Goal: Contribute content: Add original content to the website for others to see

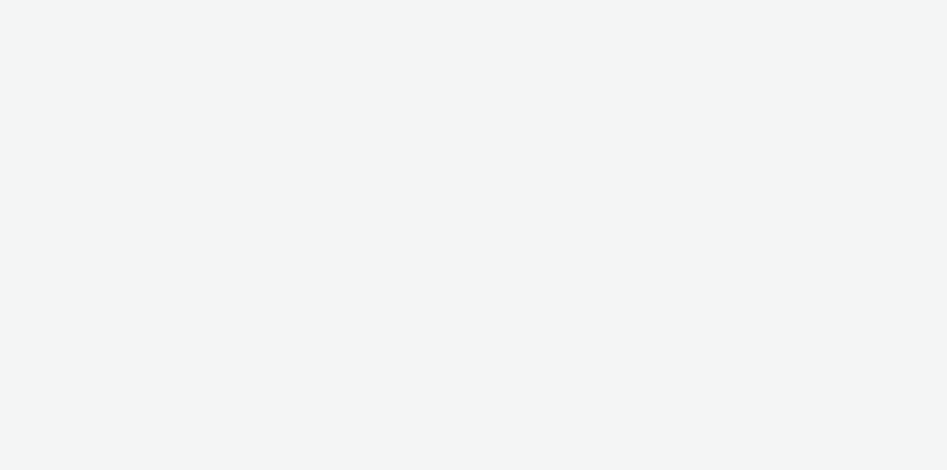
select select "79162ed7-0017-4339-93b0-3399b708648f"
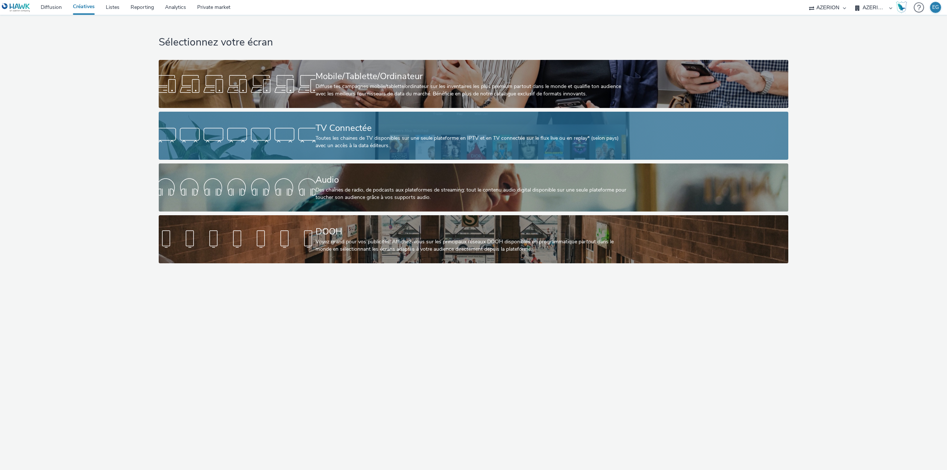
click at [281, 147] on div at bounding box center [237, 136] width 157 height 24
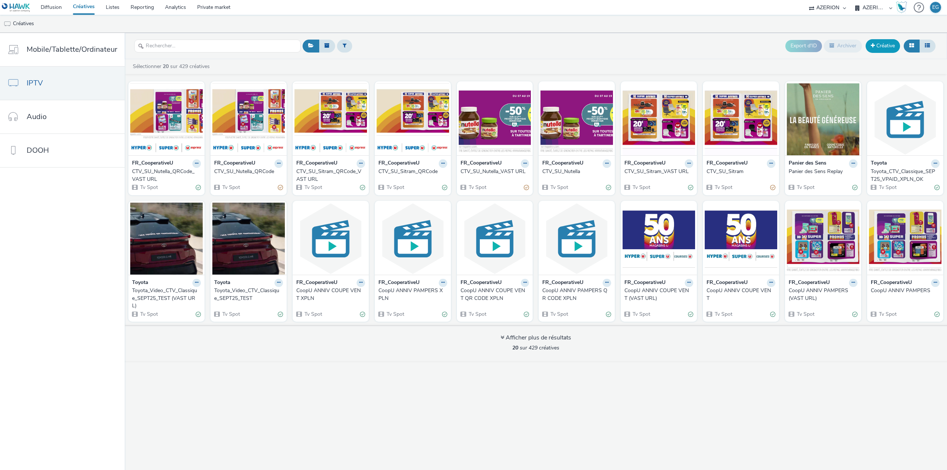
click at [883, 41] on link "Créative" at bounding box center [883, 45] width 34 height 13
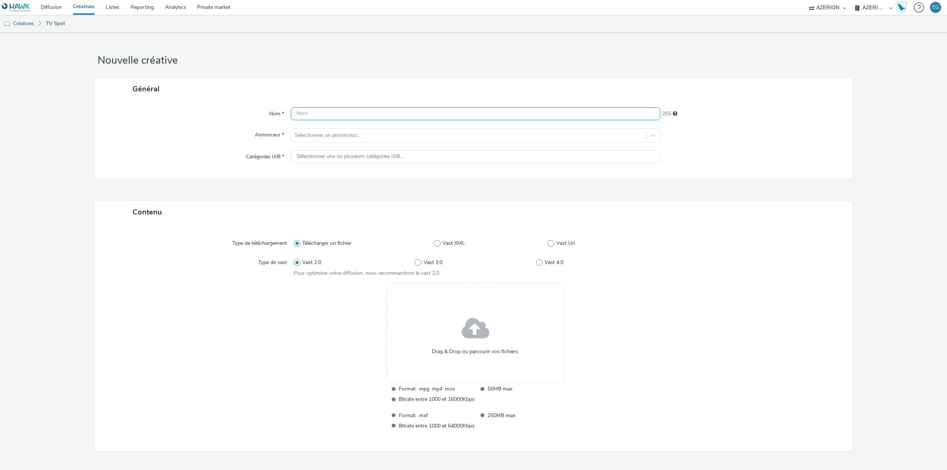
click at [331, 117] on input "text" at bounding box center [476, 113] width 370 height 13
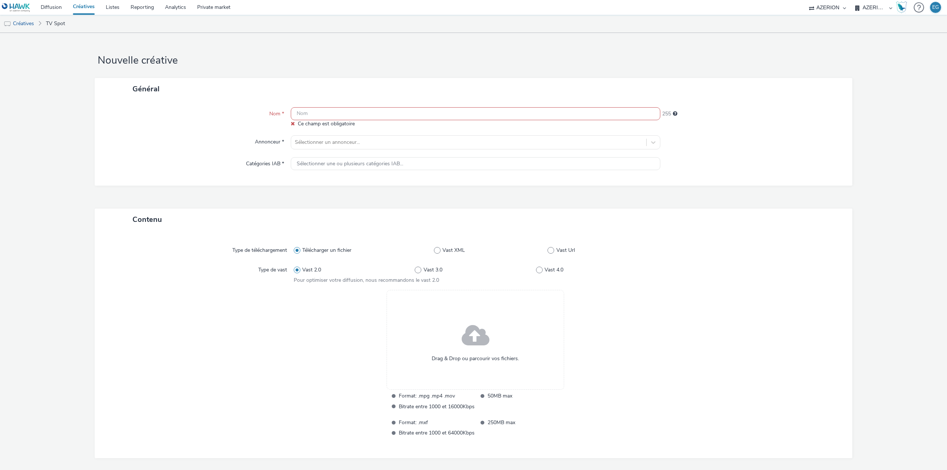
drag, startPoint x: 377, startPoint y: 102, endPoint x: 375, endPoint y: 108, distance: 6.5
click at [376, 103] on div "Nom * Ce champ est obligatoire 255 Annonceur * Sélectionner un annonceur... Cat…" at bounding box center [474, 143] width 758 height 86
click at [375, 108] on input "text" at bounding box center [476, 113] width 370 height 13
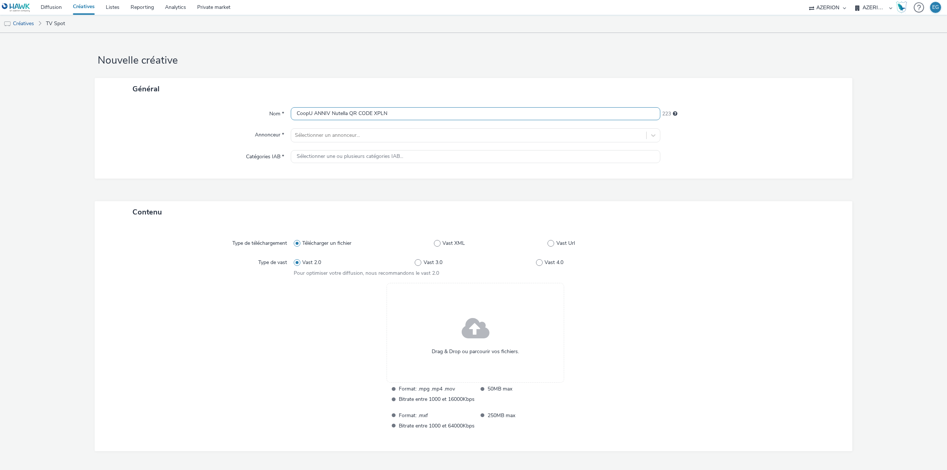
type input "CoopU ANNIV Nutella QR CODE XPLN"
click at [364, 127] on div "Nom * CoopU ANNIV Nutella QR CODE XPLN 223 Annonceur * Sélectionner un annonceu…" at bounding box center [474, 139] width 758 height 79
click at [360, 133] on div at bounding box center [469, 135] width 348 height 9
type input "coop"
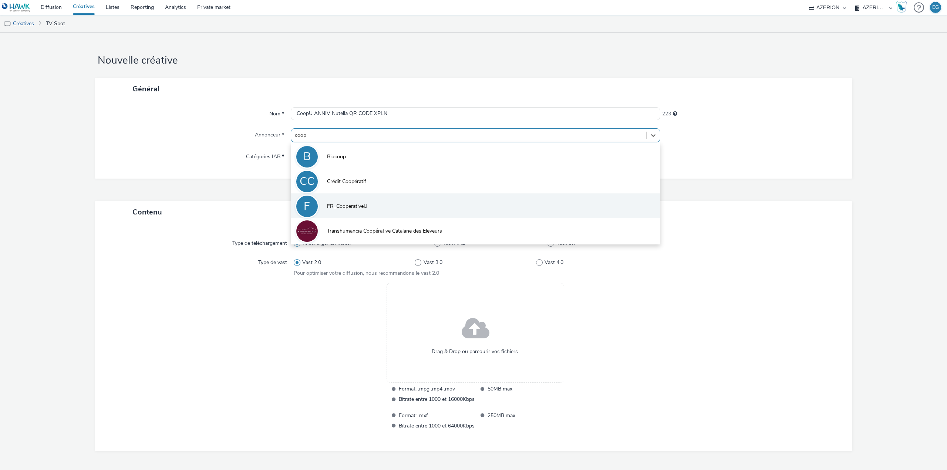
click at [353, 210] on span "FR_CooperativeU" at bounding box center [347, 206] width 40 height 7
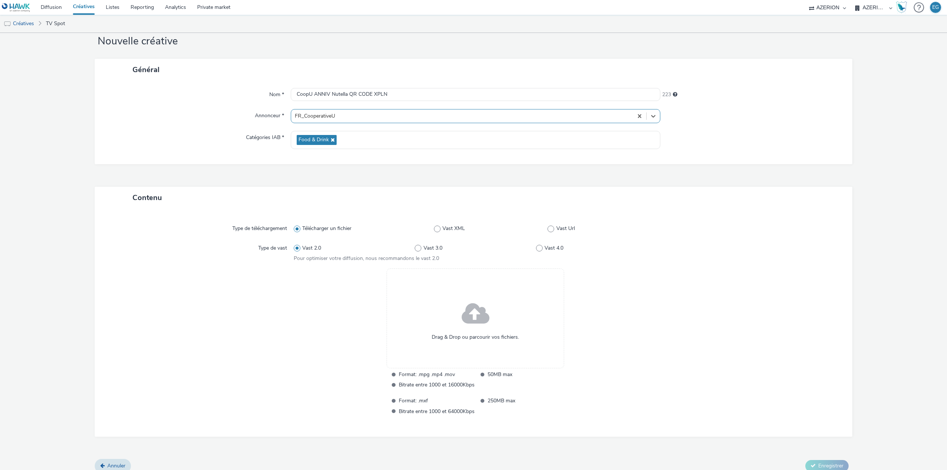
scroll to position [27, 0]
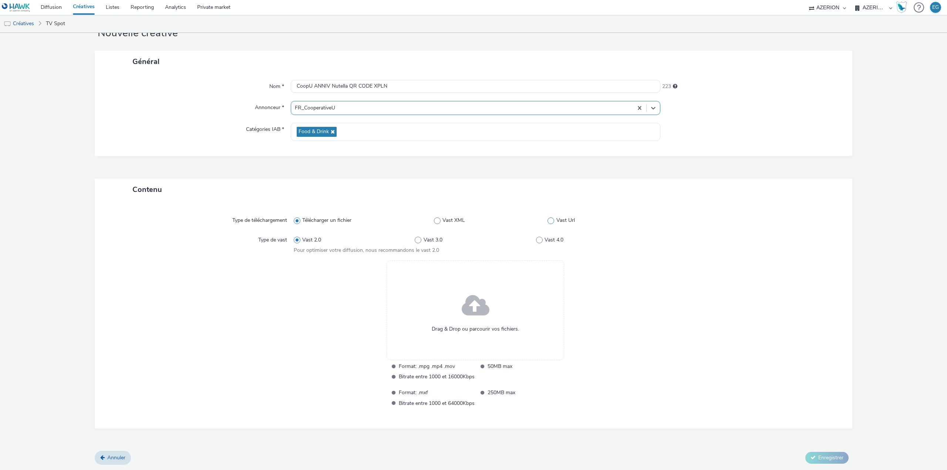
click at [549, 219] on span at bounding box center [550, 220] width 7 height 7
click at [549, 219] on input "Vast Url" at bounding box center [549, 220] width 5 height 5
radio input "false"
radio input "true"
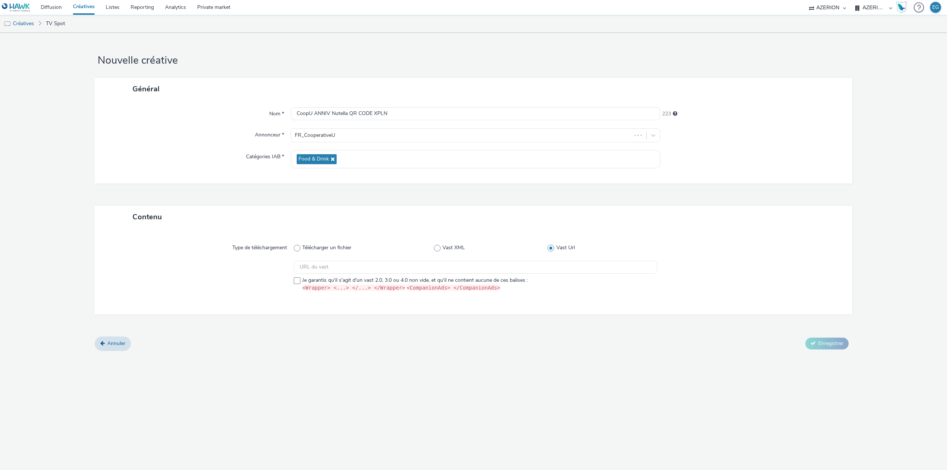
scroll to position [0, 0]
click at [344, 270] on input "text" at bounding box center [476, 267] width 364 height 13
paste input "https://vast.xpln.tech/vast?vastUrl=qjup3a4t-5859798812&xid=heroiks&yid=azerion…"
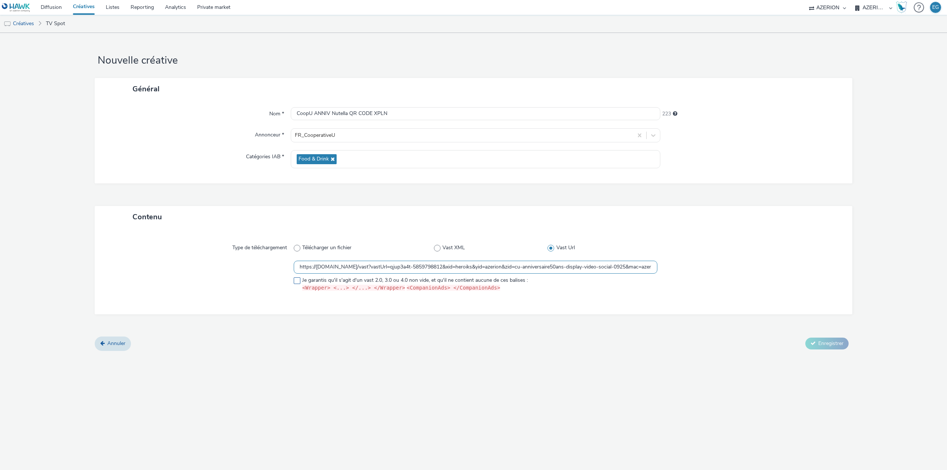
scroll to position [0, 999]
type input "https://vast.xpln.tech/vast?vastUrl=qjup3a4t-5859798812&xid=heroiks&yid=azerion…"
click at [299, 280] on span at bounding box center [297, 280] width 7 height 7
checkbox input "true"
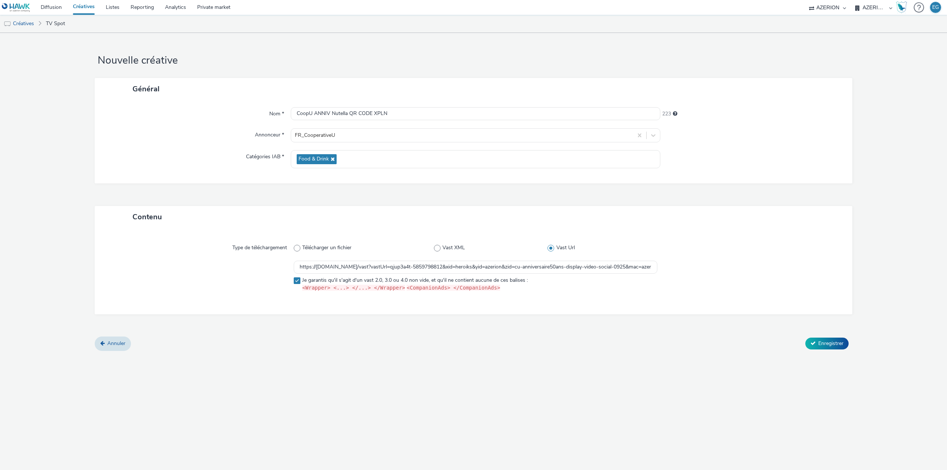
click at [351, 343] on div "Annuler Enregistrer" at bounding box center [474, 343] width 758 height 13
click at [830, 342] on span "Enregistrer" at bounding box center [830, 343] width 25 height 7
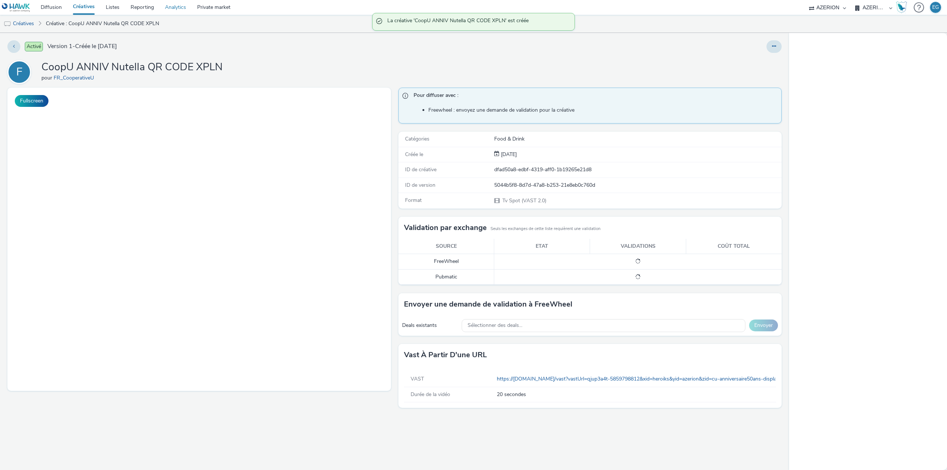
drag, startPoint x: 222, startPoint y: 66, endPoint x: 179, endPoint y: 4, distance: 75.6
click at [97, 64] on h1 "CoopU ANNIV Nutella QR CODE XPLN" at bounding box center [131, 67] width 181 height 14
click at [222, 74] on div "F CoopU ANNIV Nutella QR CODE XPLN pour FR_CooperativeU" at bounding box center [394, 72] width 774 height 24
click at [159, 67] on div "F CoopU ANNIV Nutella QR CODE XPLN pour FR_CooperativeU" at bounding box center [394, 72] width 774 height 24
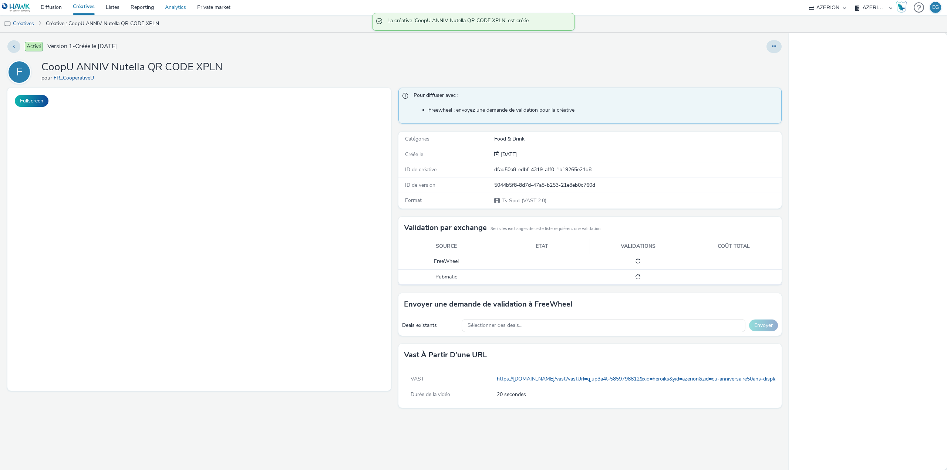
click at [159, 67] on h1 "CoopU ANNIV Nutella QR CODE XPLN" at bounding box center [131, 67] width 181 height 14
click at [91, 8] on link "Créatives" at bounding box center [83, 7] width 33 height 15
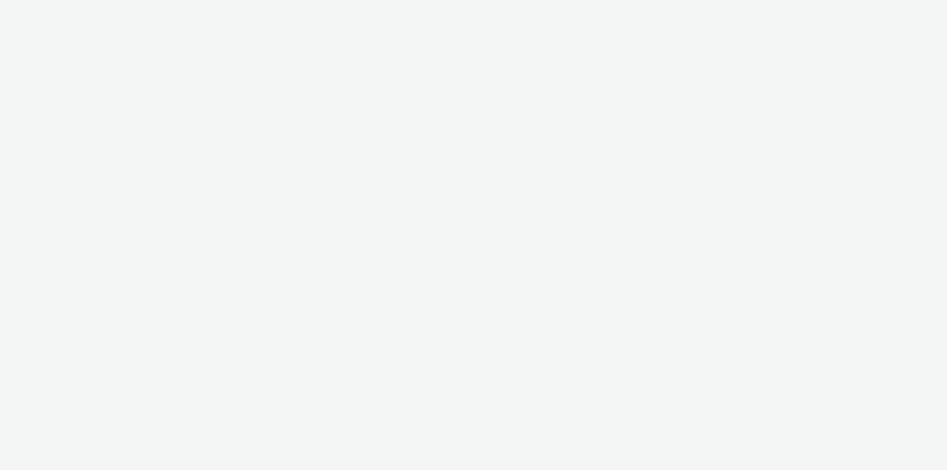
select select "79162ed7-0017-4339-93b0-3399b708648f"
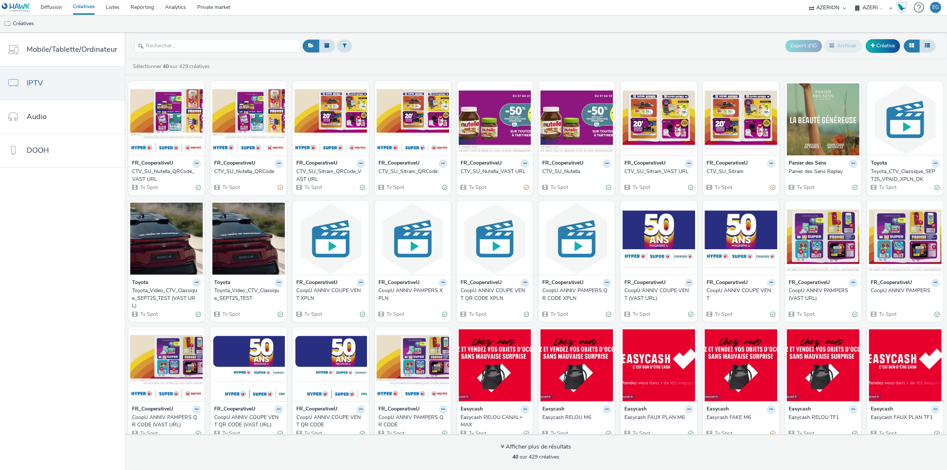
click at [85, 6] on link "Créatives" at bounding box center [83, 7] width 33 height 15
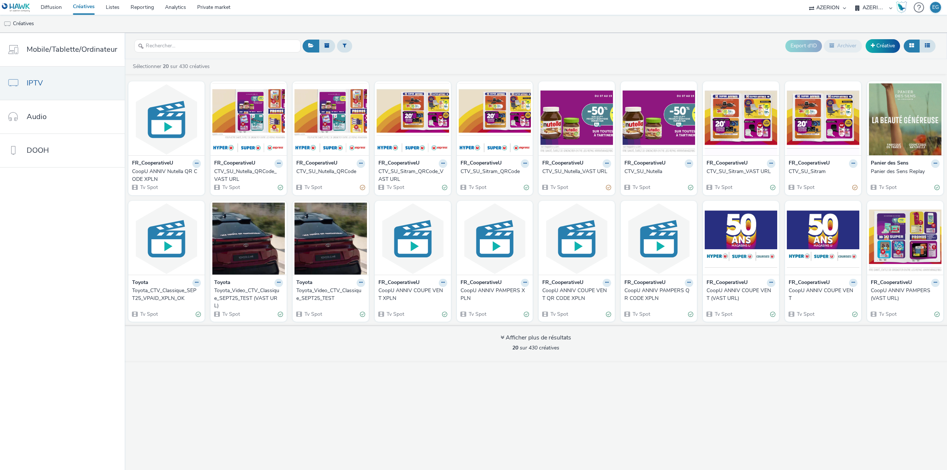
drag, startPoint x: 89, startPoint y: 9, endPoint x: 97, endPoint y: 8, distance: 7.5
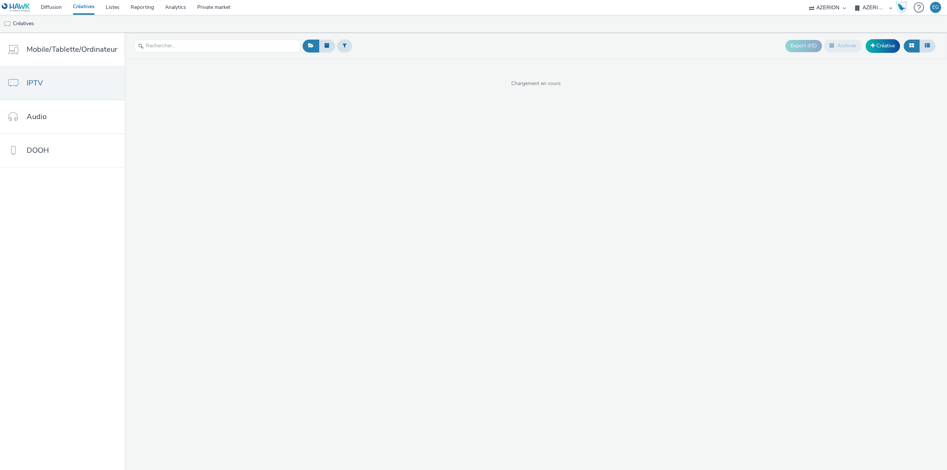
select select "79162ed7-0017-4339-93b0-3399b708648f"
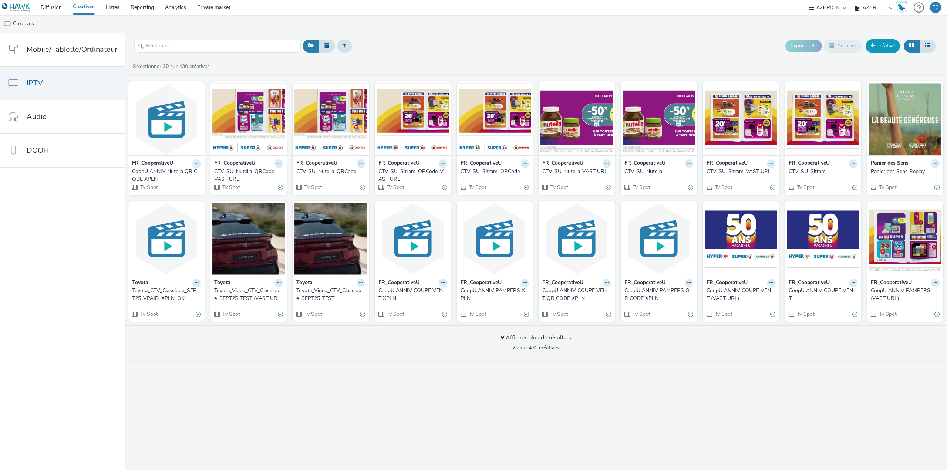
click at [881, 41] on link "Créative" at bounding box center [883, 45] width 34 height 13
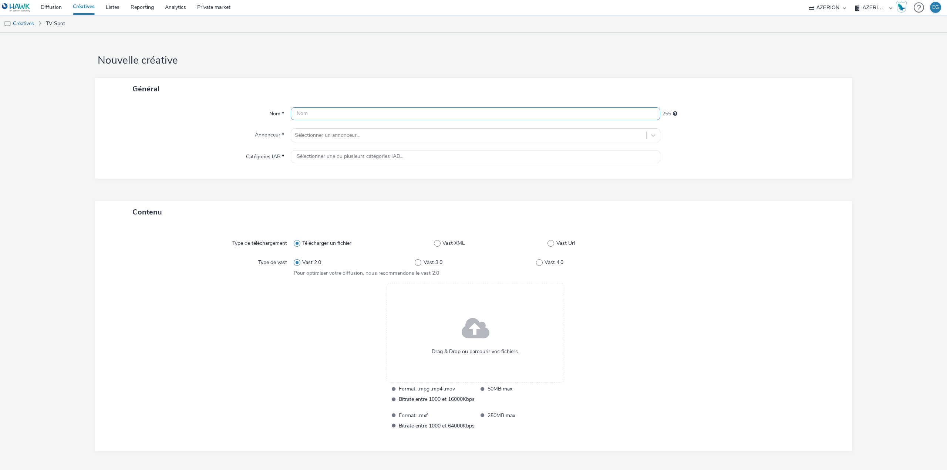
click at [317, 110] on input "text" at bounding box center [476, 113] width 370 height 13
type input "CoopU ANNIV Nutella XPLN"
click at [313, 139] on div at bounding box center [469, 135] width 348 height 9
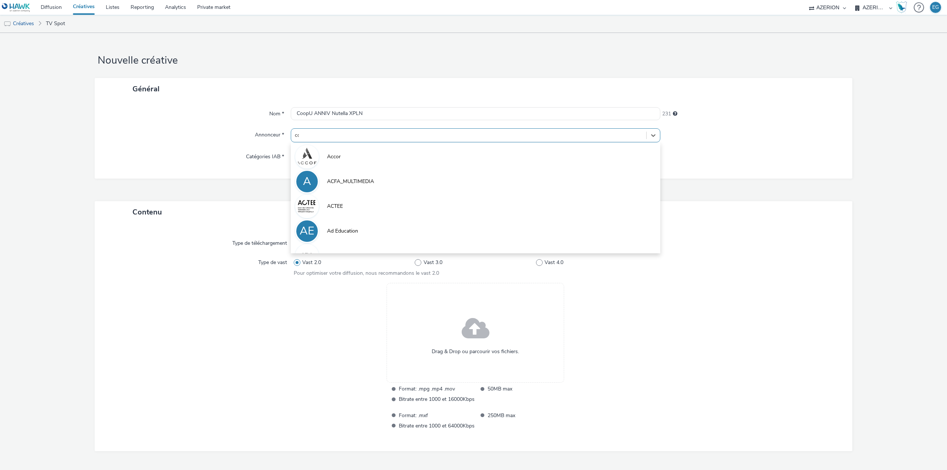
type input "coop"
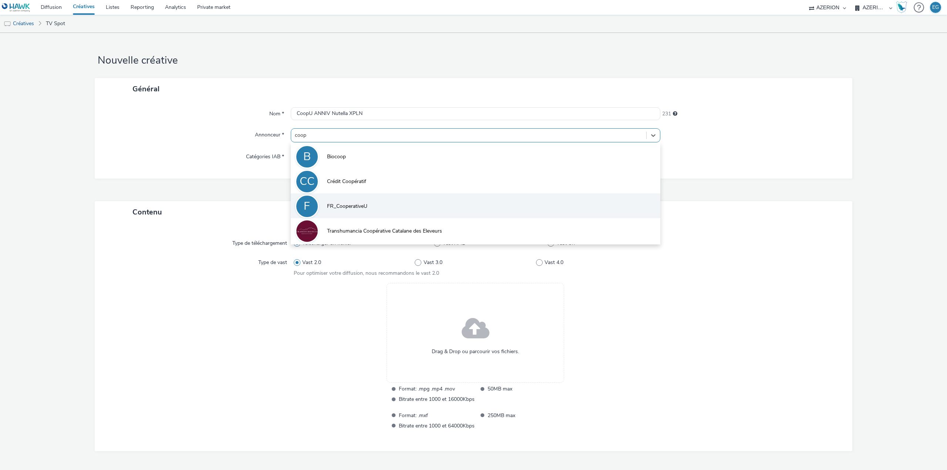
click at [330, 203] on span "FR_CooperativeU" at bounding box center [347, 206] width 40 height 7
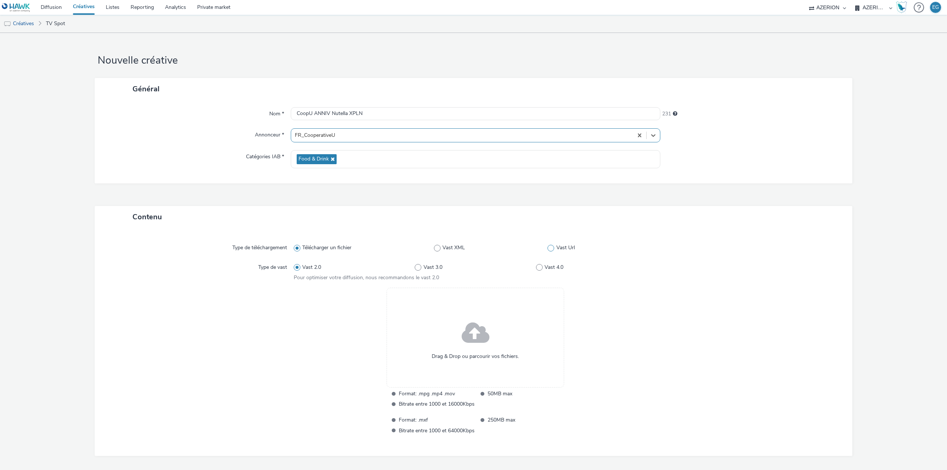
click at [549, 250] on span at bounding box center [550, 248] width 7 height 7
click at [549, 250] on input "Vast Url" at bounding box center [549, 248] width 5 height 5
radio input "false"
radio input "true"
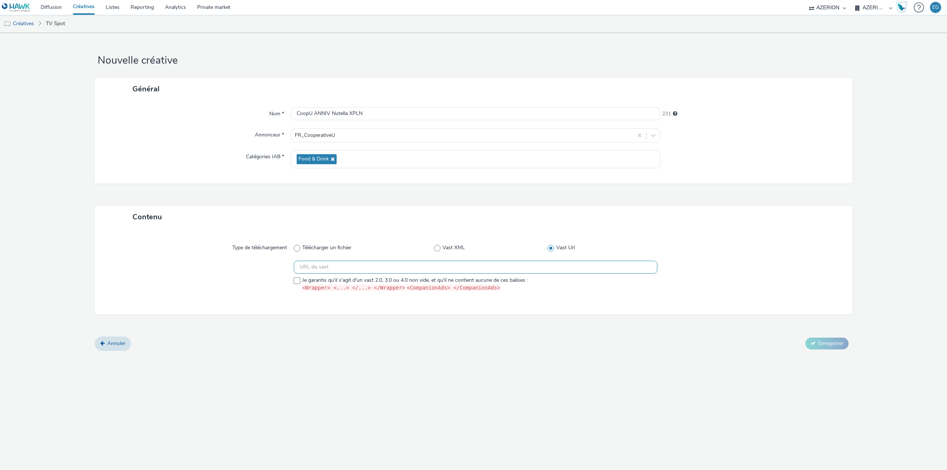
click at [507, 264] on input "text" at bounding box center [476, 267] width 364 height 13
paste input "https://vast.xpln.tech/vast?vastUrl=w26dso8r1168531905&xid=heroiks&yid=azerion&…"
type input "https://vast.xpln.tech/vast?vastUrl=w26dso8r1168531905&xid=heroiks&yid=azerion&…"
click at [303, 279] on span "Je garantis qu'il s'agit d'un vast 2.0, 3.0 ou 4.0 non vide, et qu'il ne contie…" at bounding box center [415, 285] width 226 height 16
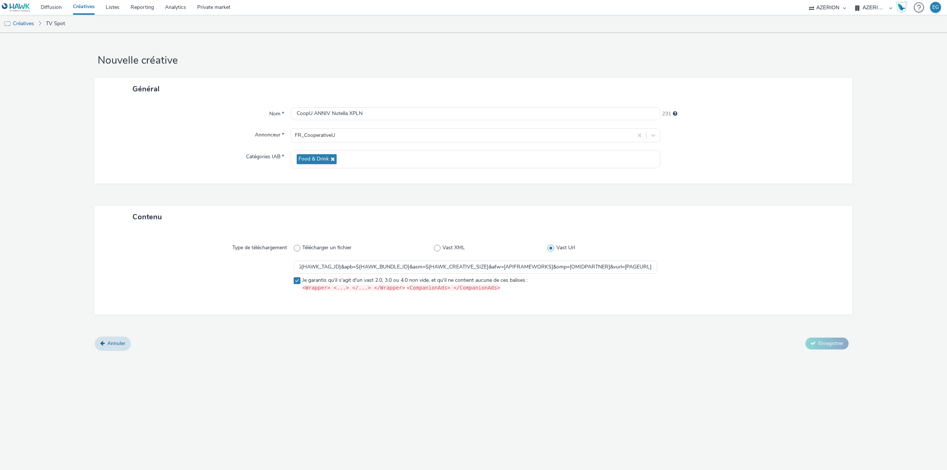
checkbox input "true"
click at [360, 376] on div "Nouvelle créative Général Nom * CoopU ANNIV Nutella XPLN 231 Annonceur * FR_Coo…" at bounding box center [473, 251] width 947 height 437
click at [837, 346] on span "Enregistrer" at bounding box center [830, 343] width 25 height 7
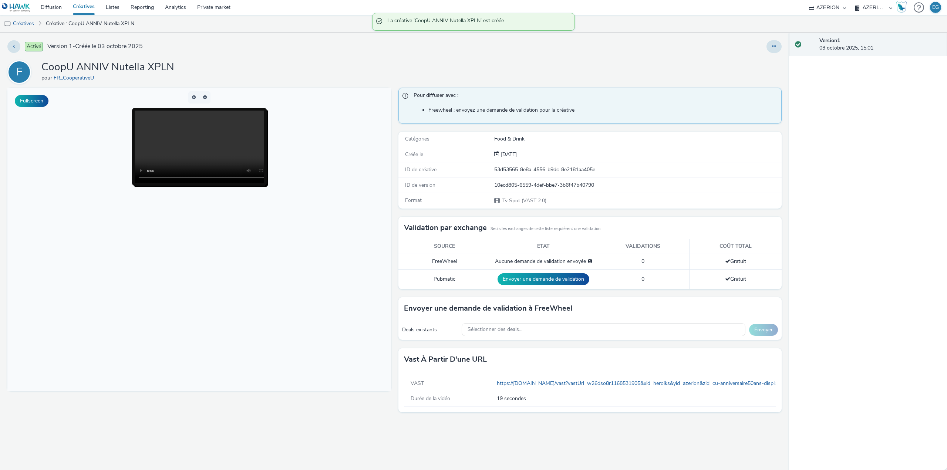
click at [86, 7] on link "Créatives" at bounding box center [83, 7] width 33 height 15
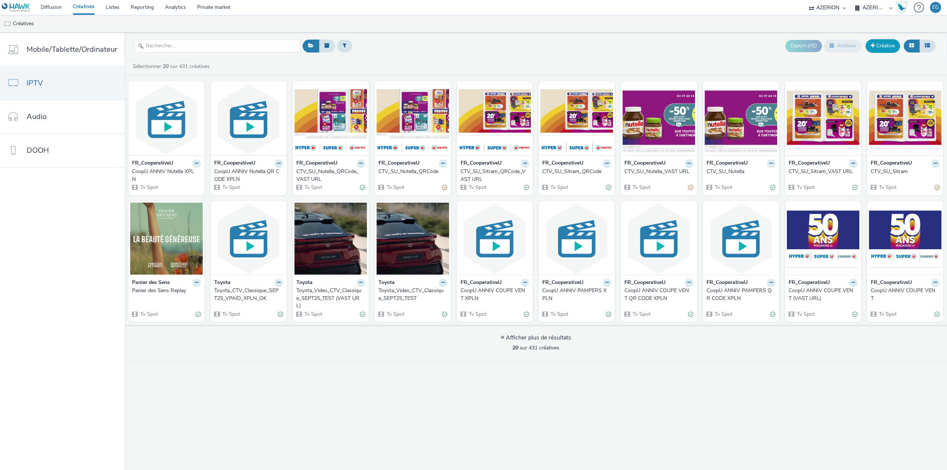
click at [890, 49] on link "Créative" at bounding box center [883, 45] width 34 height 13
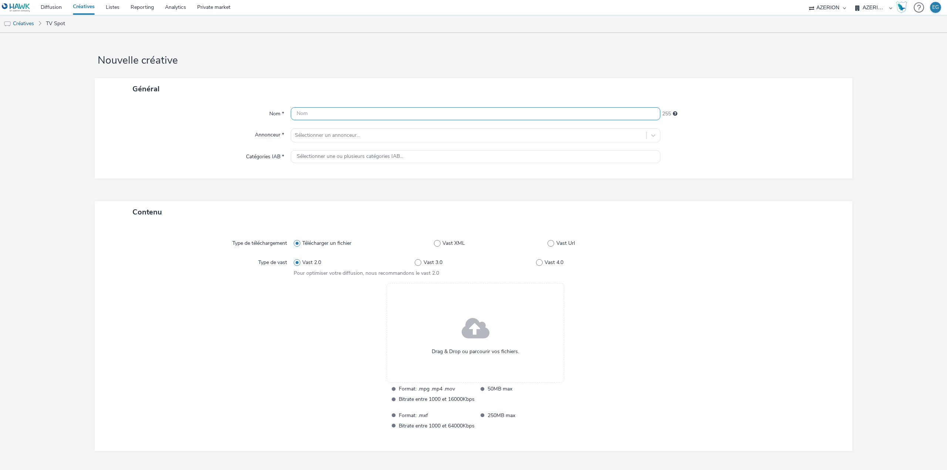
click at [355, 115] on input "text" at bounding box center [476, 113] width 370 height 13
type input "CoopU ANNIV Sitram QR CODE XPLN"
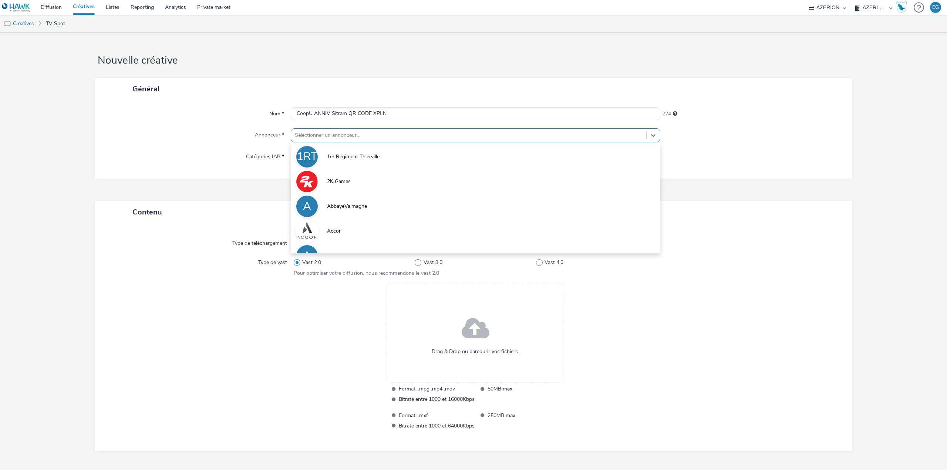
click at [330, 135] on div at bounding box center [469, 135] width 348 height 9
type input "coop"
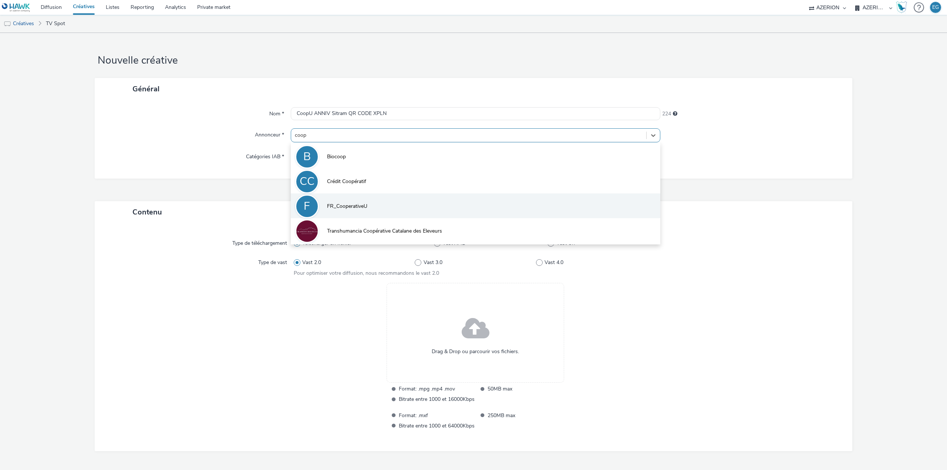
click at [353, 213] on li "F FR_CooperativeU" at bounding box center [476, 205] width 370 height 25
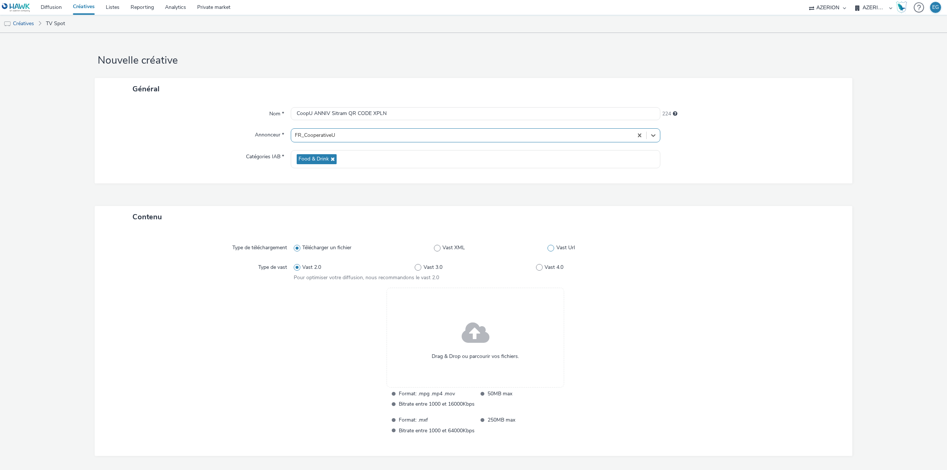
click at [549, 244] on label "Vast Url" at bounding box center [601, 247] width 109 height 7
click at [549, 246] on input "Vast Url" at bounding box center [549, 248] width 5 height 5
radio input "false"
radio input "true"
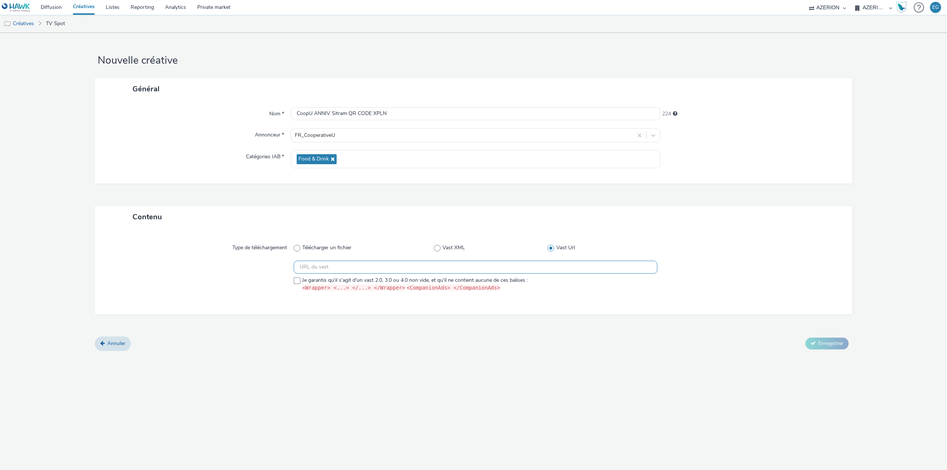
click at [323, 265] on input "text" at bounding box center [476, 267] width 364 height 13
paste input "https://vast.xpln.tech/vast?vastUrl=aqevofde-6107128229&xid=heroiks&yid=azerion…"
type input "https://vast.xpln.tech/vast?vastUrl=aqevofde-6107128229&xid=heroiks&yid=azerion…"
click at [293, 283] on div at bounding box center [201, 278] width 186 height 34
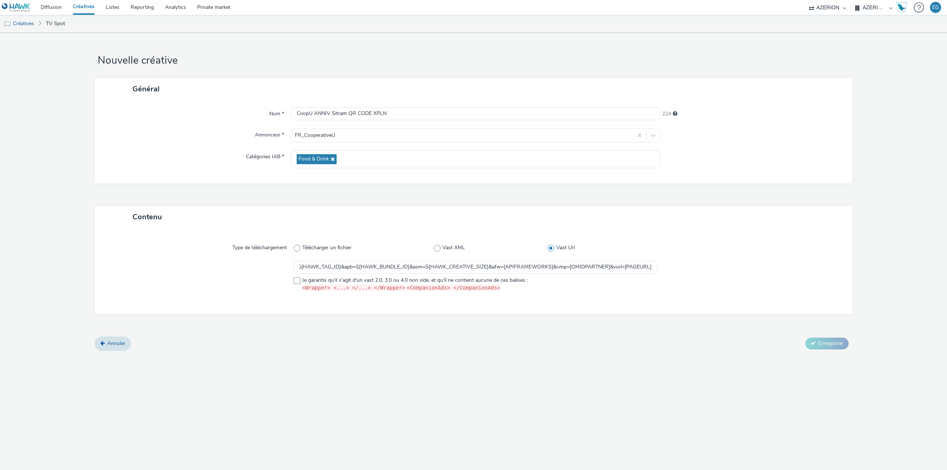
scroll to position [0, 0]
click at [300, 282] on span at bounding box center [297, 280] width 7 height 7
checkbox input "true"
click at [836, 345] on span "Enregistrer" at bounding box center [830, 343] width 25 height 7
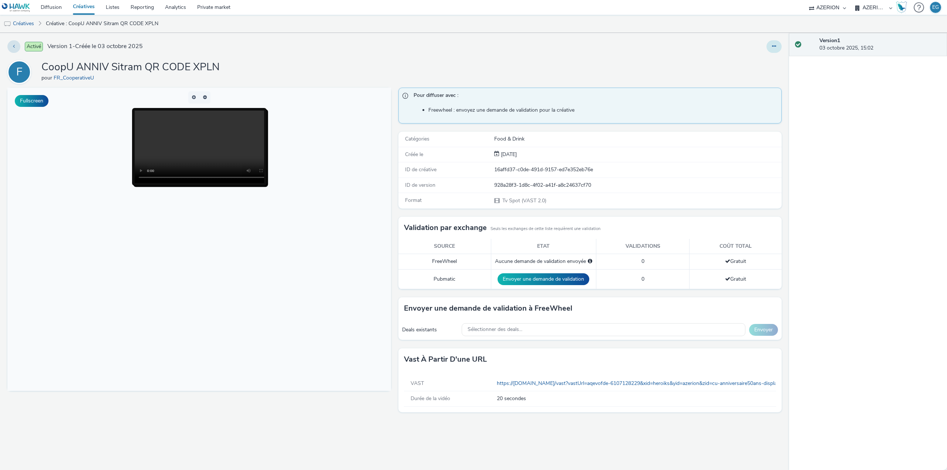
click at [775, 48] on icon at bounding box center [774, 46] width 4 height 5
click at [753, 75] on link "Dupliquer" at bounding box center [753, 76] width 55 height 15
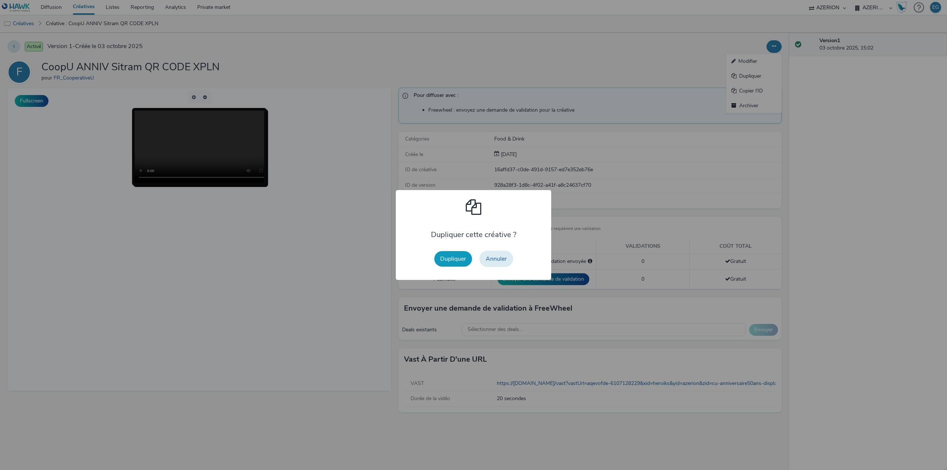
click at [456, 259] on button "Dupliquer" at bounding box center [453, 259] width 38 height 16
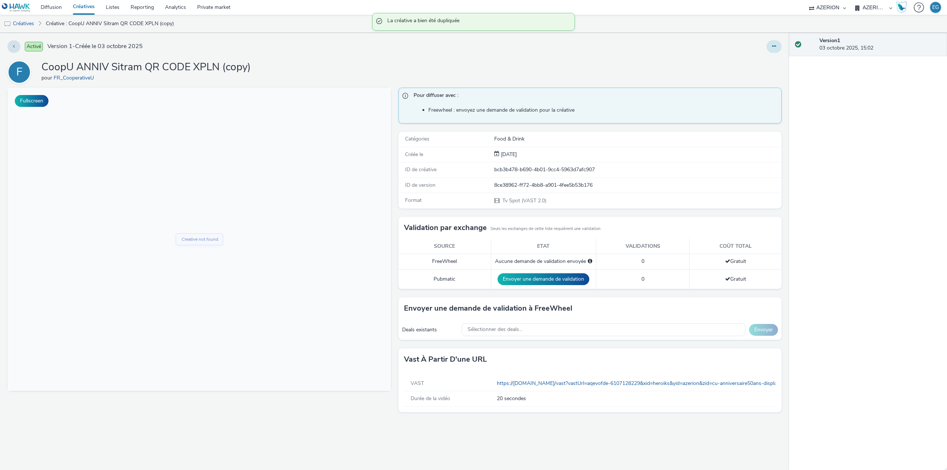
click at [774, 42] on button at bounding box center [773, 46] width 15 height 13
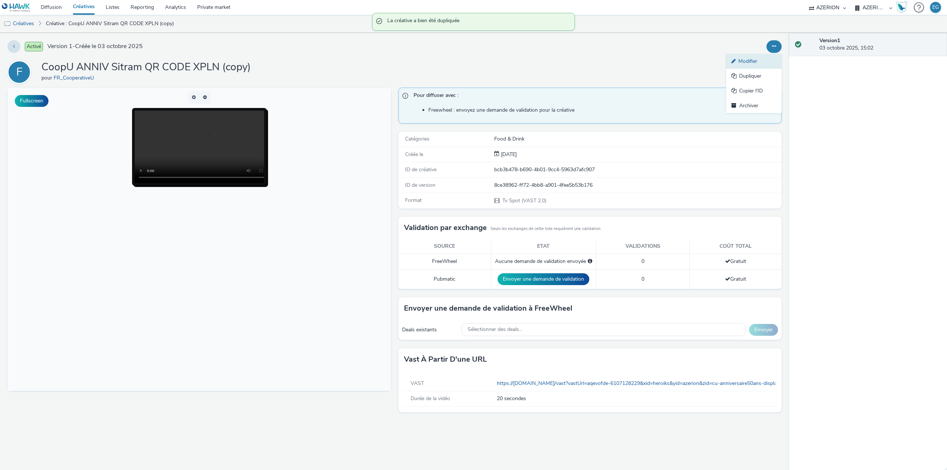
click at [756, 63] on link "Modifier" at bounding box center [753, 61] width 55 height 15
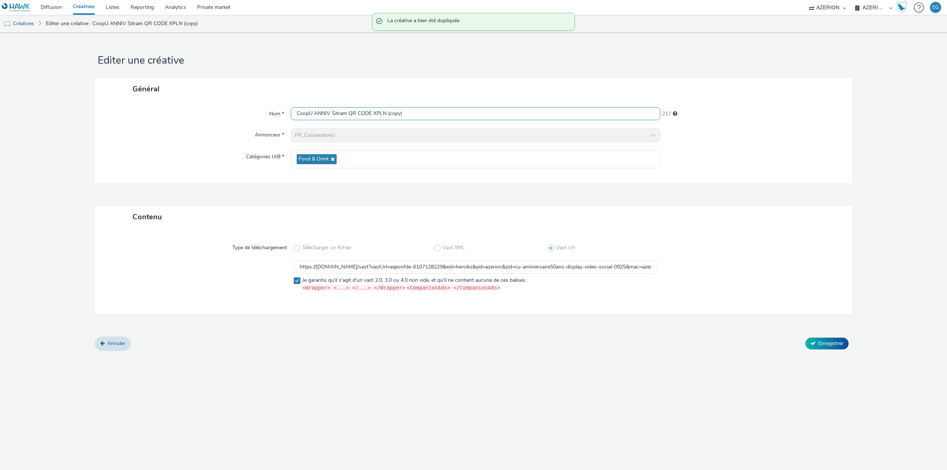
drag, startPoint x: 391, startPoint y: 112, endPoint x: 387, endPoint y: 113, distance: 3.9
click at [387, 113] on input "CoopU ANNIV Sitram QR CODE XPLN (copy)" at bounding box center [476, 113] width 370 height 13
drag, startPoint x: 368, startPoint y: 116, endPoint x: 349, endPoint y: 115, distance: 18.9
click at [349, 115] on input "CoopU ANNIV Sitram QR CODE XPLN" at bounding box center [476, 113] width 370 height 13
type input "CoopU ANNIV Sitram XPLN"
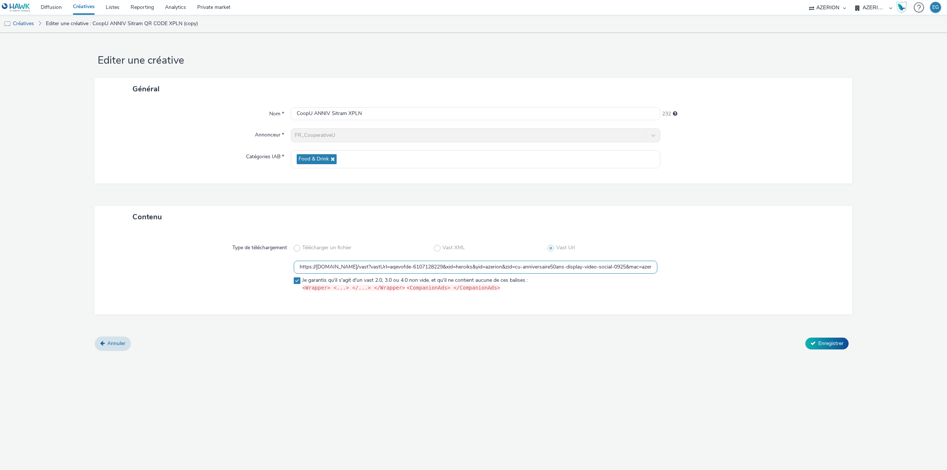
click at [331, 270] on input "https://vast.xpln.tech/vast?vastUrl=aqevofde-6107128229&xid=heroiks&yid=azerion…" at bounding box center [476, 267] width 364 height 13
paste input "3382317s34479990"
type input "https://vast.xpln.tech/vast?vastUrl=3382317s34479990&xid=heroiks&yid=azerion&zi…"
click at [387, 358] on div "Editer une créative Général Nom * CoopU ANNIV Sitram XPLN 232 Annonceur * FR_Co…" at bounding box center [473, 251] width 947 height 437
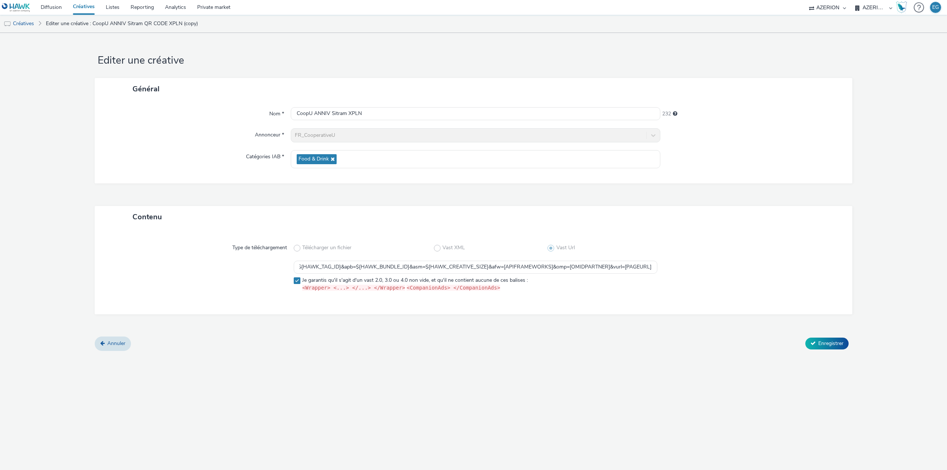
scroll to position [0, 0]
click at [821, 344] on span "Enregistrer" at bounding box center [830, 343] width 25 height 7
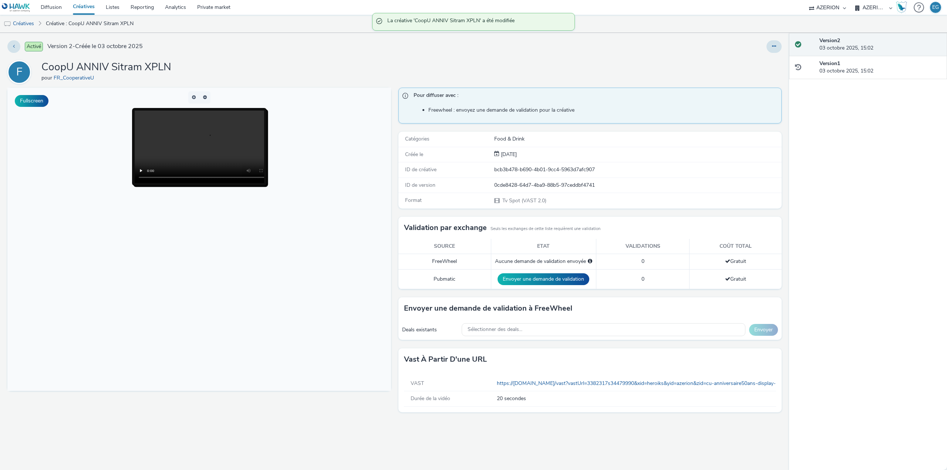
drag, startPoint x: 165, startPoint y: 58, endPoint x: 179, endPoint y: 56, distance: 14.6
click at [165, 58] on div "Activé Version 2 - Créée le 03 octobre 2025 F CoopU ANNIV Sitram XPLN pour FR_C…" at bounding box center [394, 251] width 789 height 437
